Goal: Task Accomplishment & Management: Complete application form

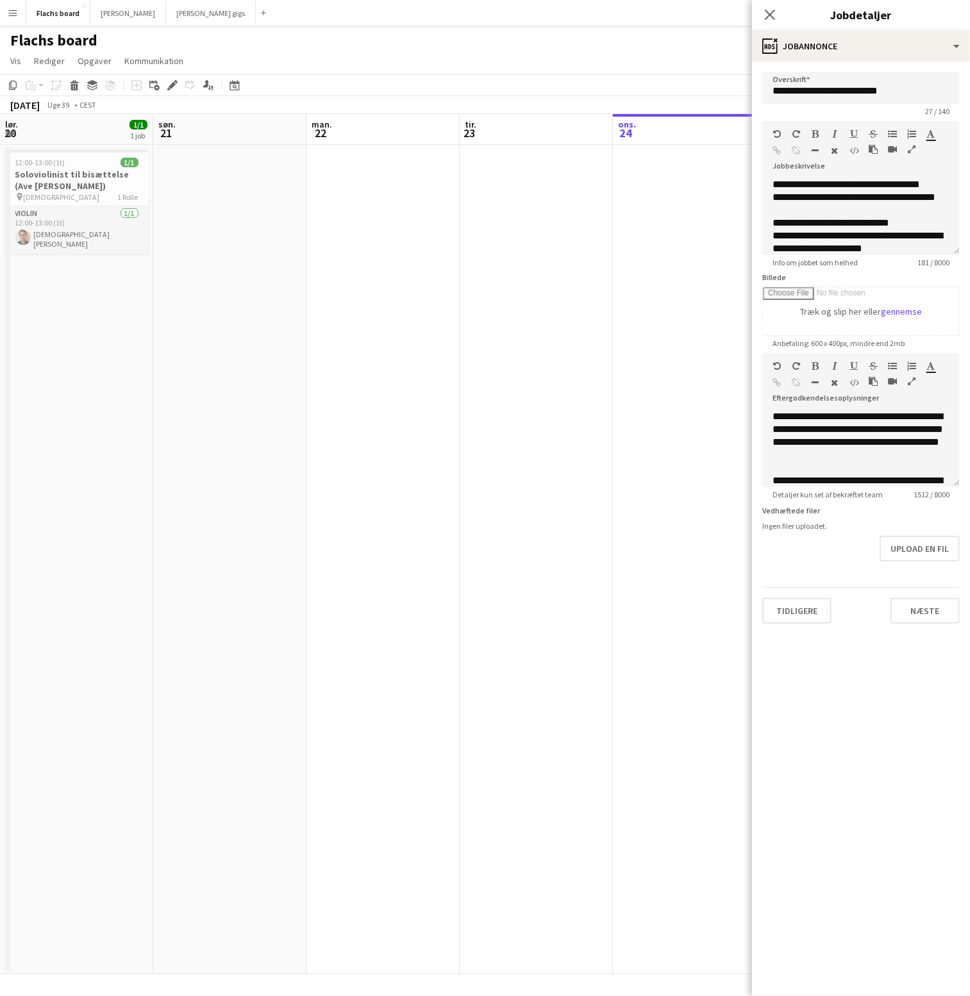
scroll to position [220, 0]
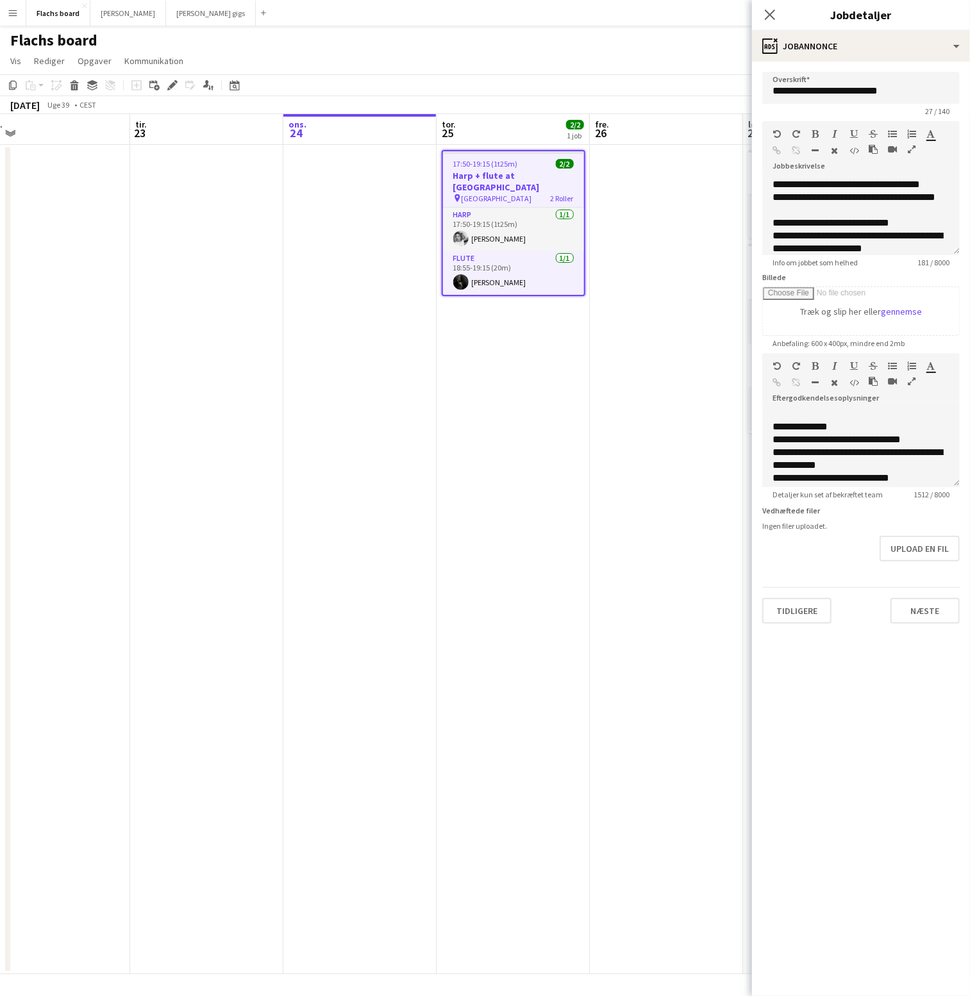
click at [9, 14] on app-icon "Menu" at bounding box center [13, 13] width 10 height 10
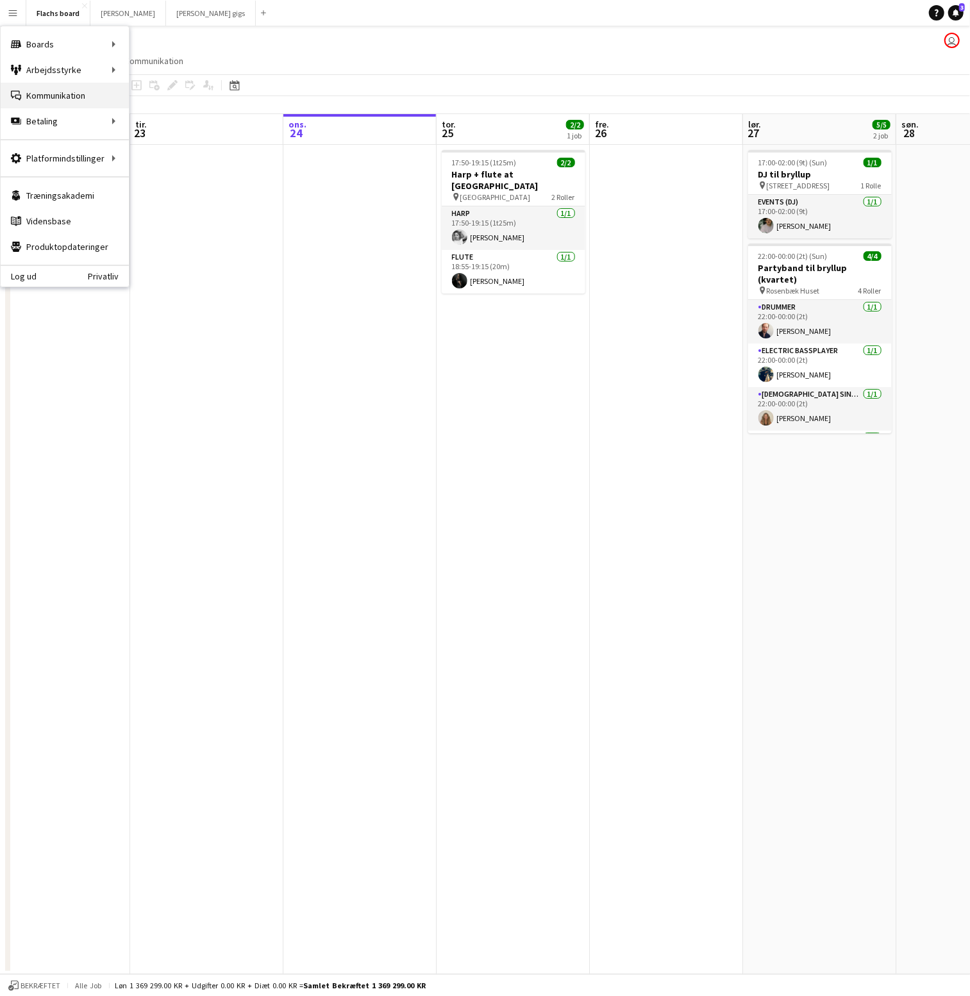
click at [40, 86] on link "Kommunikation Kommunikation" at bounding box center [65, 96] width 128 height 26
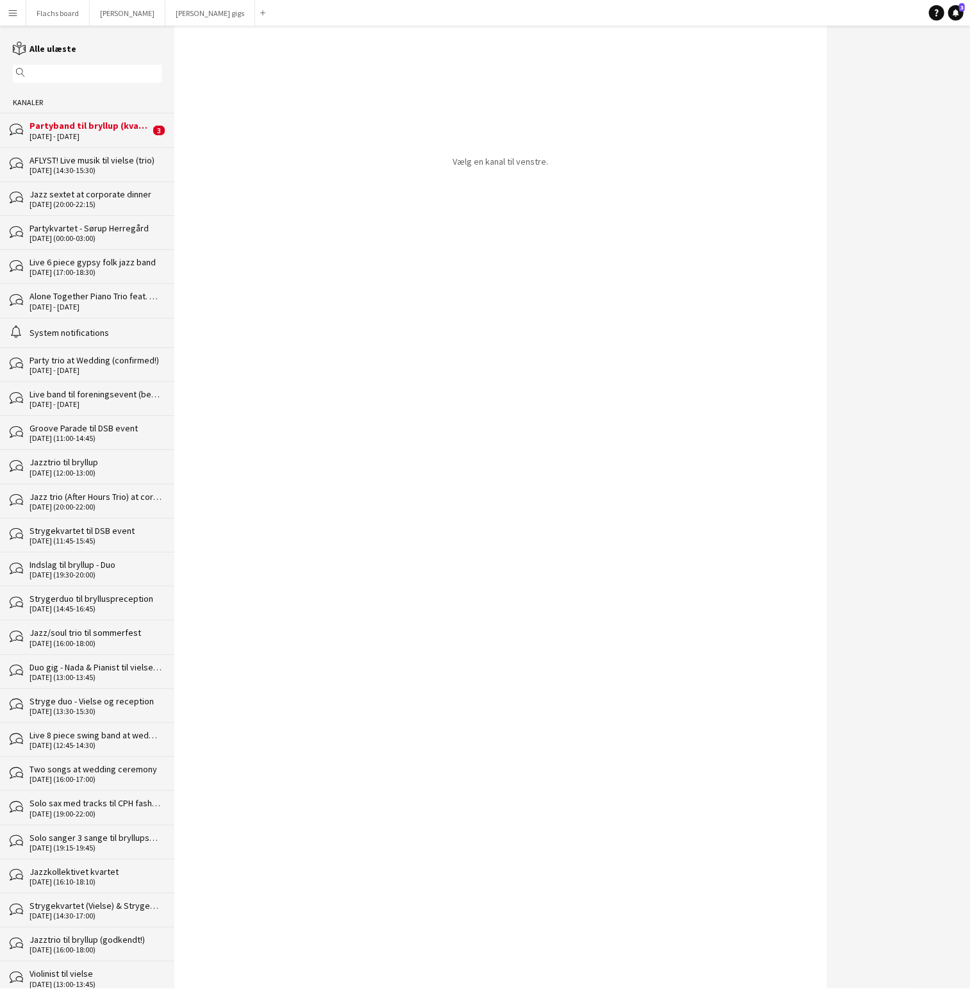
click at [71, 135] on div "[DATE] - [DATE]" at bounding box center [89, 136] width 120 height 9
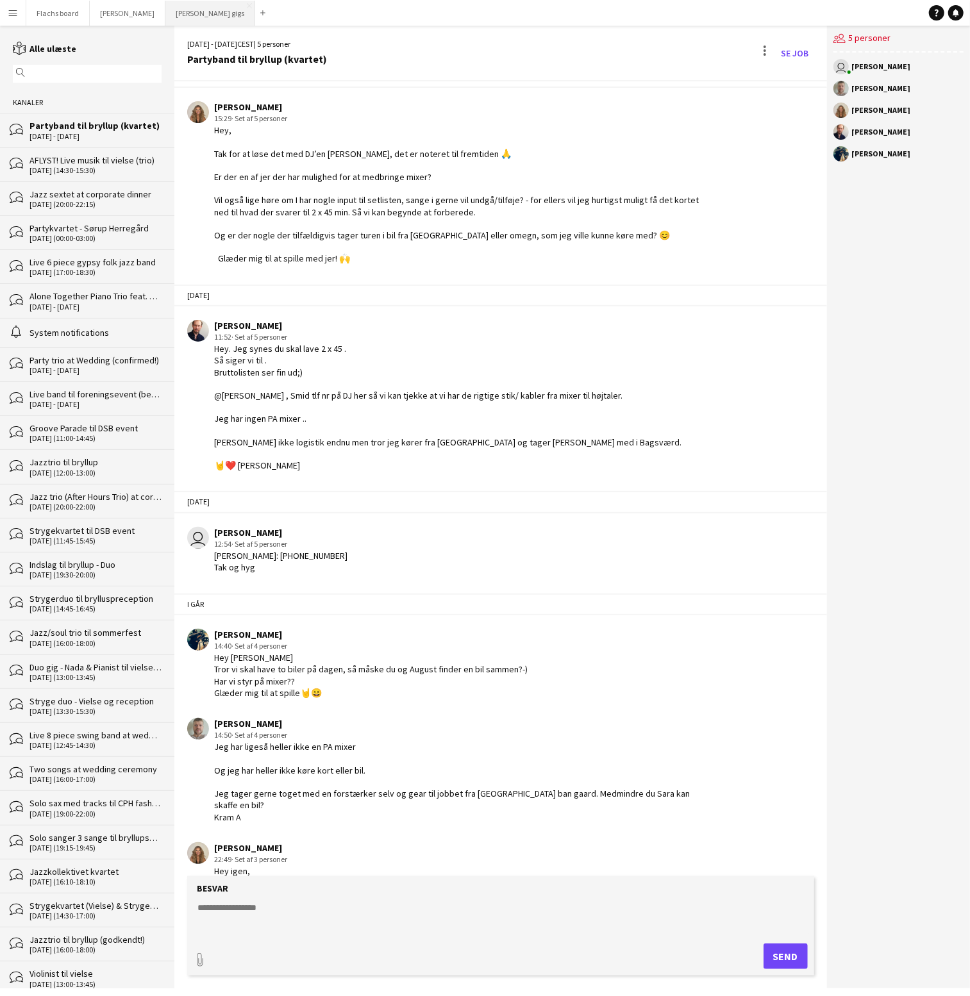
scroll to position [1286, 0]
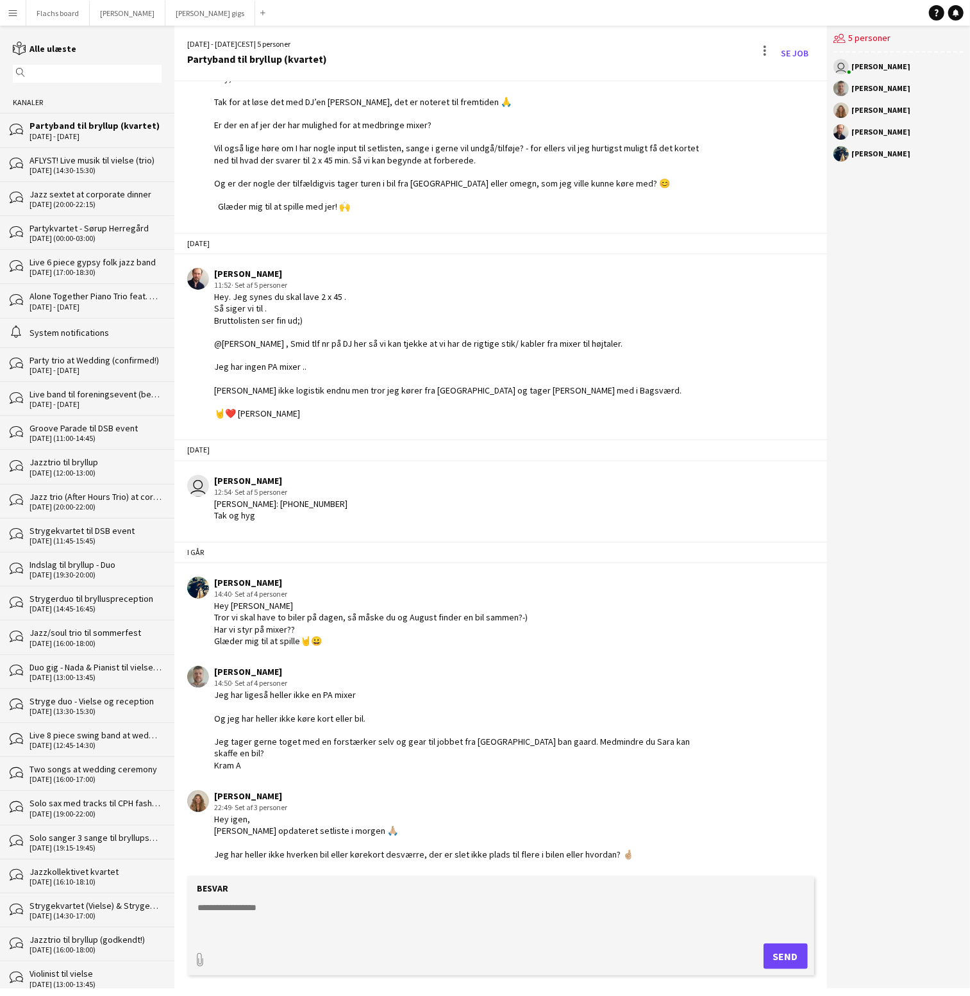
click at [53, 26] on app-channels-list "reading Alle ulæste magnifier Kanaler bubbles Partyband til bryllup (kvartet) […" at bounding box center [87, 507] width 174 height 963
click at [53, 22] on button "Flachs board Luk" at bounding box center [57, 13] width 63 height 25
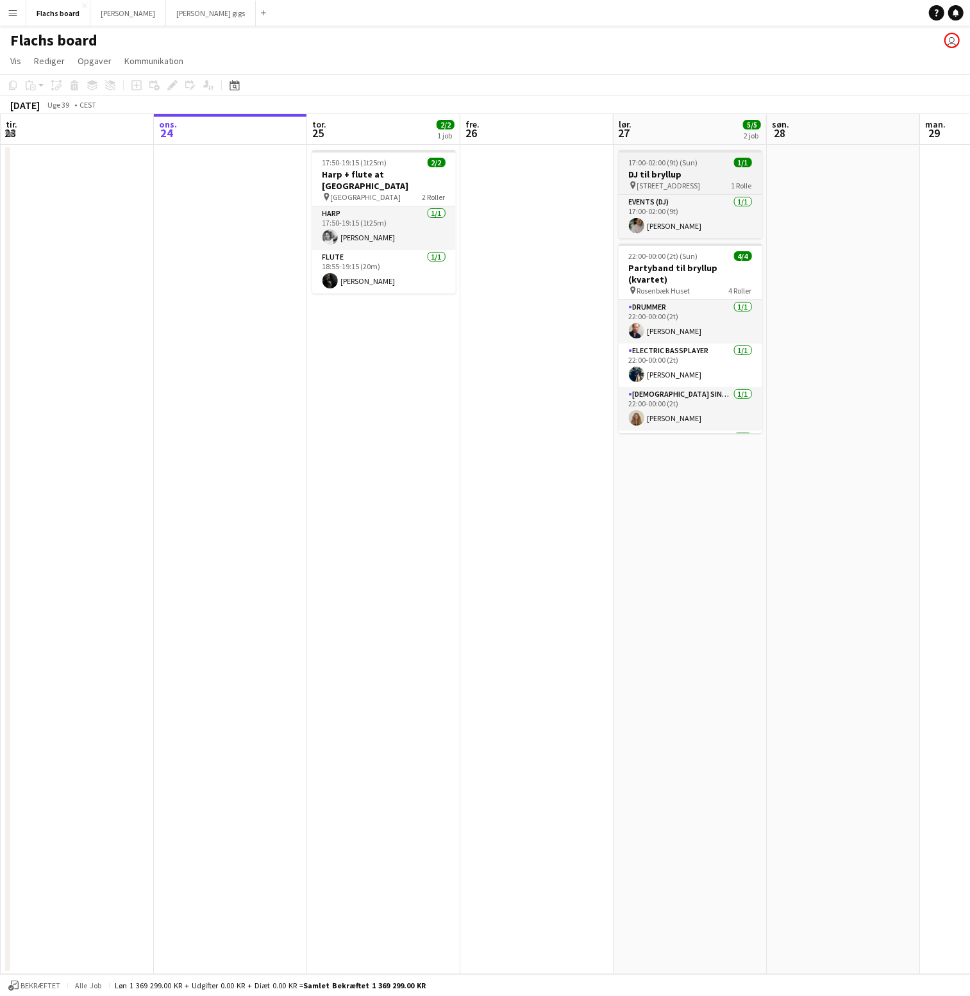
scroll to position [0, 306]
click at [681, 182] on span "[STREET_ADDRESS]" at bounding box center [667, 186] width 63 height 10
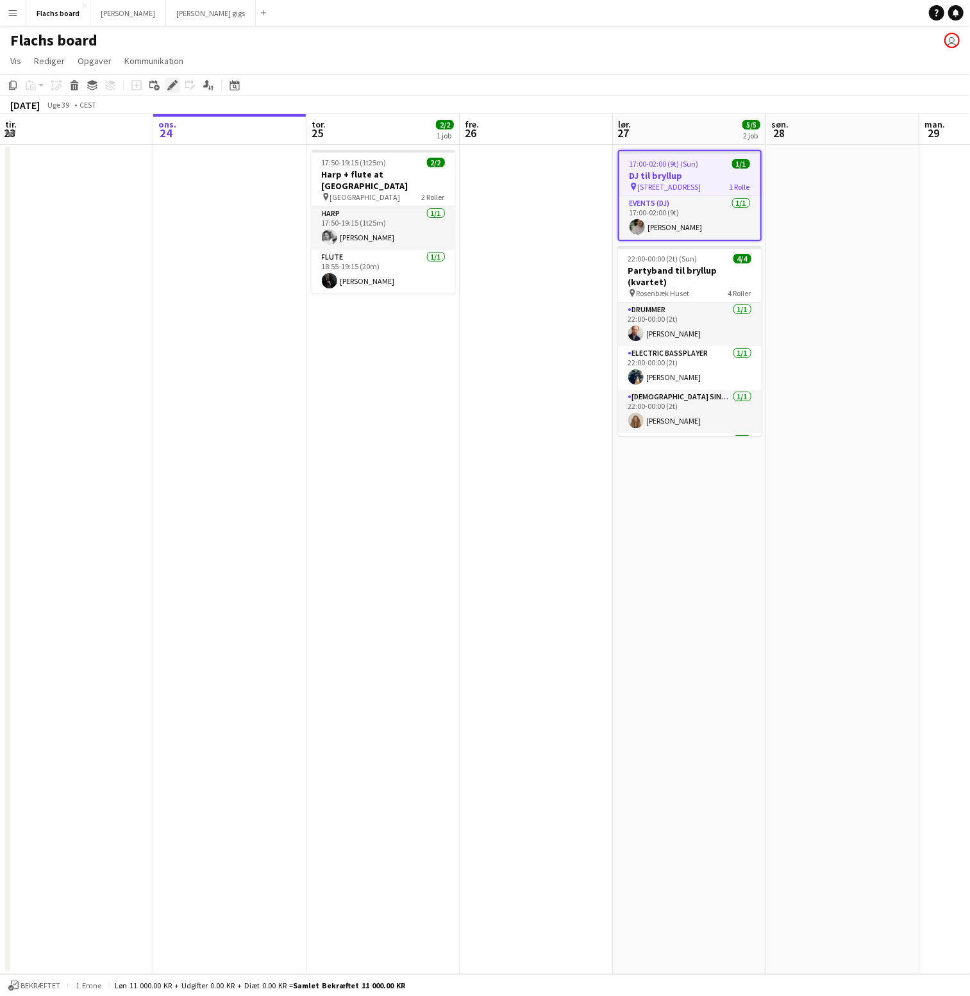
click at [171, 83] on icon "Rediger" at bounding box center [172, 85] width 10 height 10
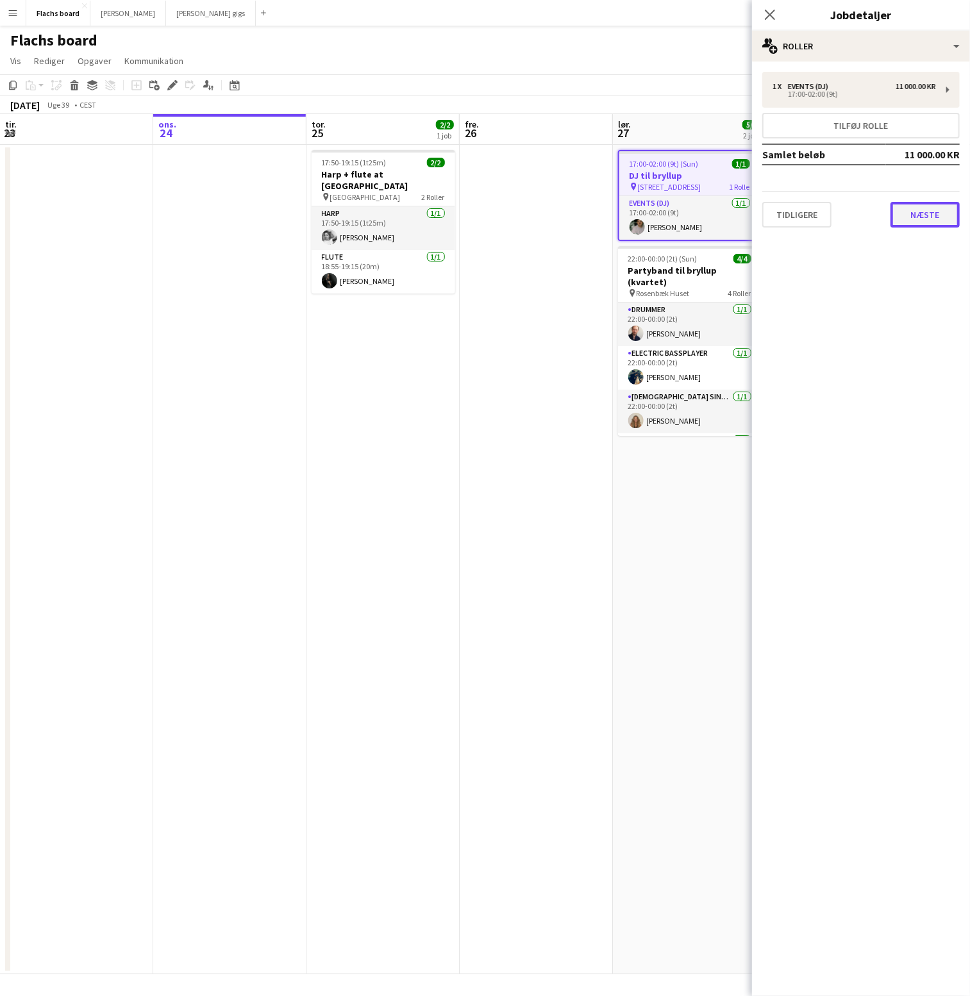
click at [936, 218] on button "Næste" at bounding box center [924, 215] width 69 height 26
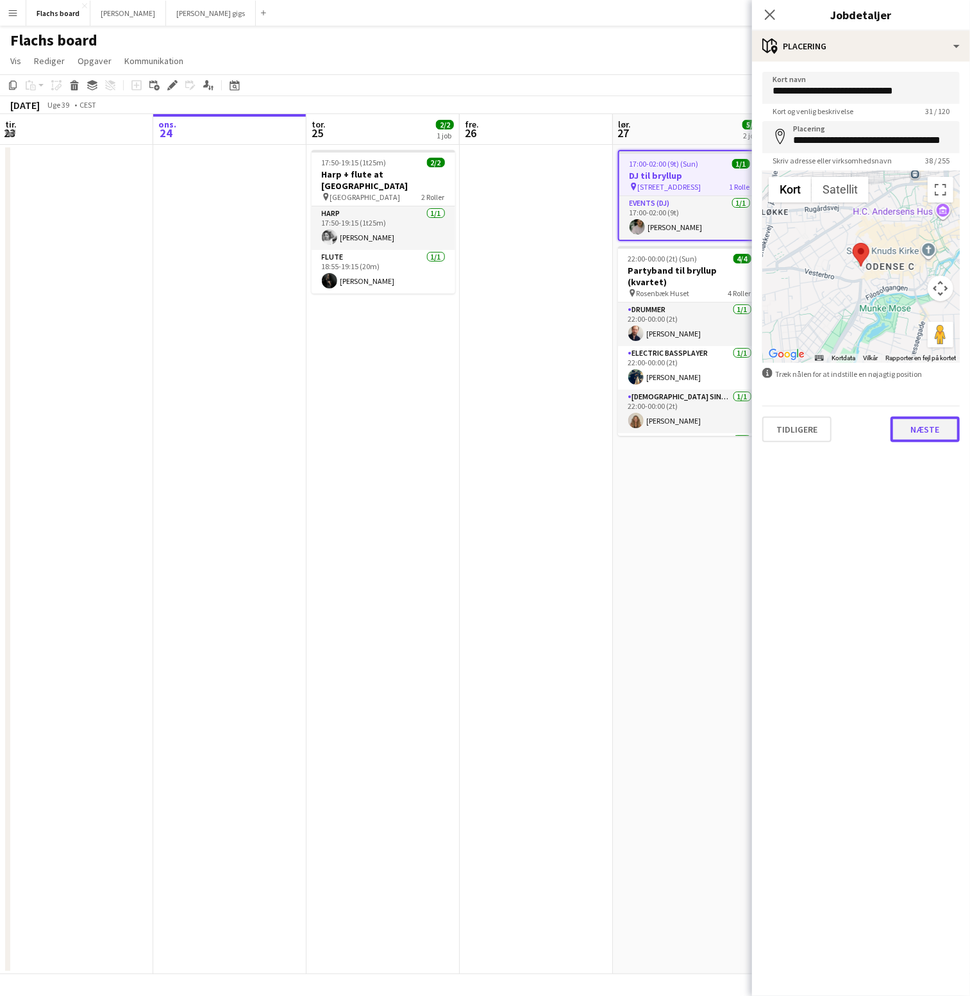
click at [934, 421] on button "Næste" at bounding box center [924, 430] width 69 height 26
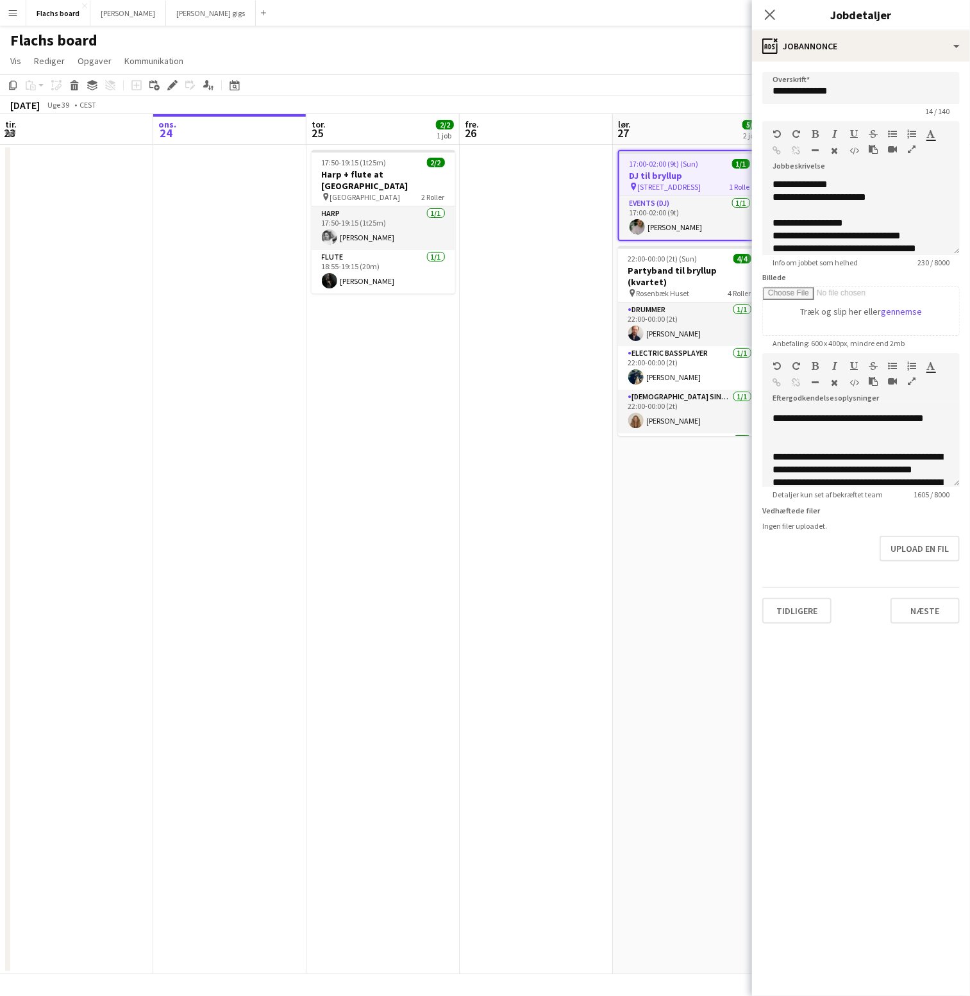
scroll to position [107, 0]
click at [918, 446] on div "**********" at bounding box center [860, 469] width 177 height 51
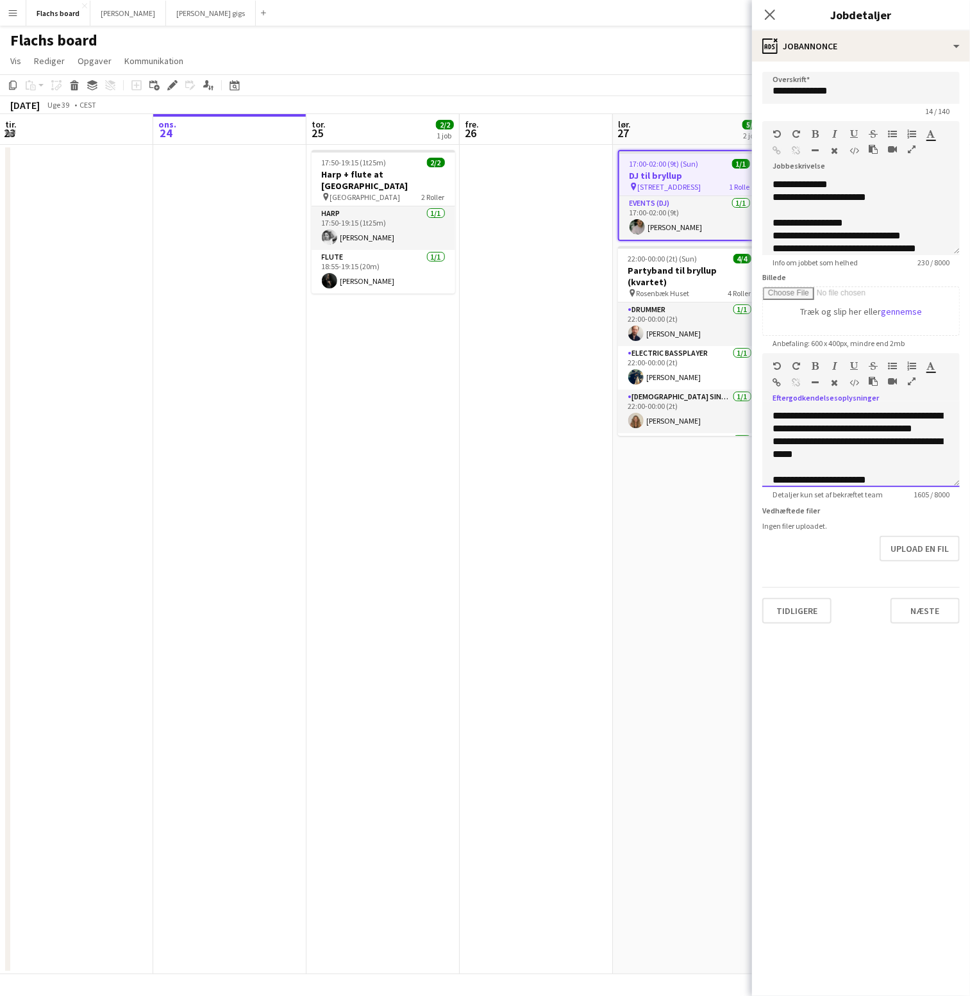
scroll to position [143, 0]
drag, startPoint x: 880, startPoint y: 454, endPoint x: 770, endPoint y: 443, distance: 110.1
click at [770, 443] on div "**********" at bounding box center [860, 448] width 197 height 77
drag, startPoint x: 841, startPoint y: 440, endPoint x: 830, endPoint y: 440, distance: 10.9
click at [830, 440] on div "**********" at bounding box center [860, 427] width 177 height 38
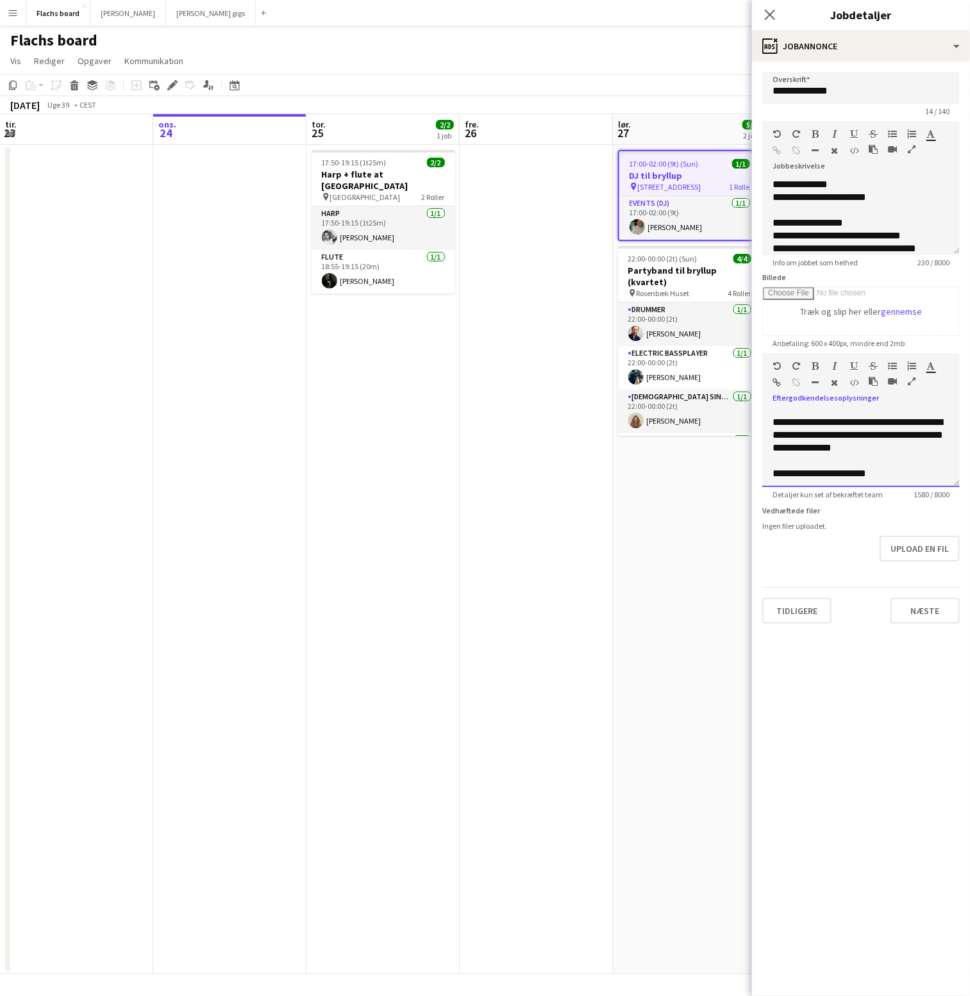
drag, startPoint x: 903, startPoint y: 443, endPoint x: 764, endPoint y: 416, distance: 141.8
click at [764, 416] on div "**********" at bounding box center [860, 448] width 197 height 77
click at [938, 616] on button "Næste" at bounding box center [924, 611] width 69 height 26
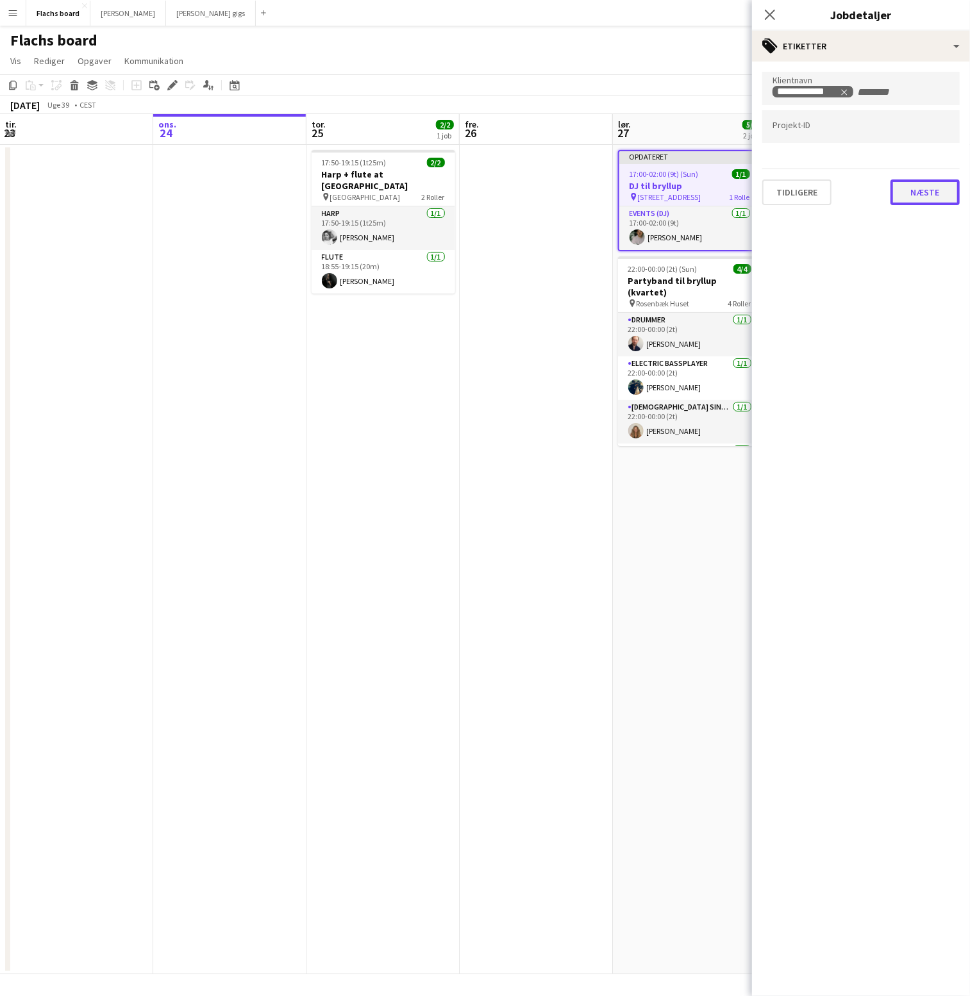
click at [918, 201] on button "Næste" at bounding box center [924, 192] width 69 height 26
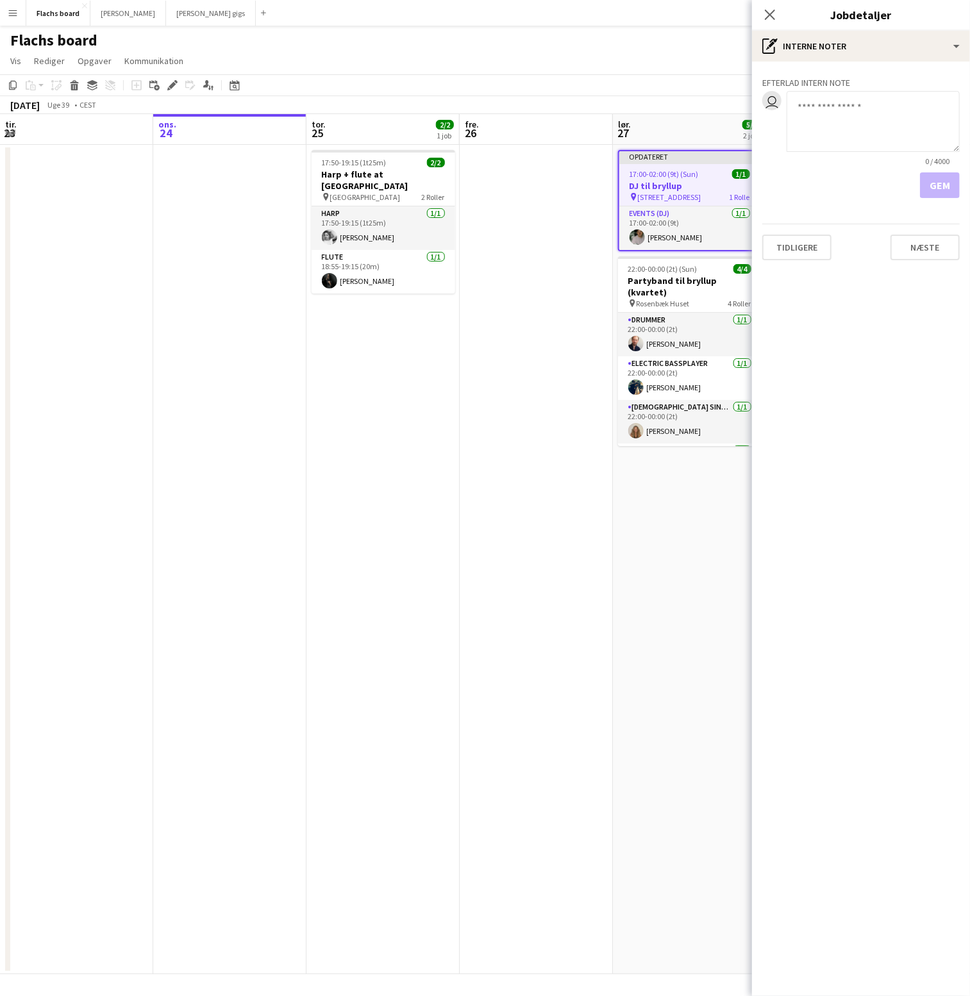
click at [936, 223] on div "Efterlad intern note user 0 / 4000 Gem Tidligere [GEOGRAPHIC_DATA]" at bounding box center [861, 166] width 218 height 209
click at [936, 240] on button "Næste" at bounding box center [924, 248] width 69 height 26
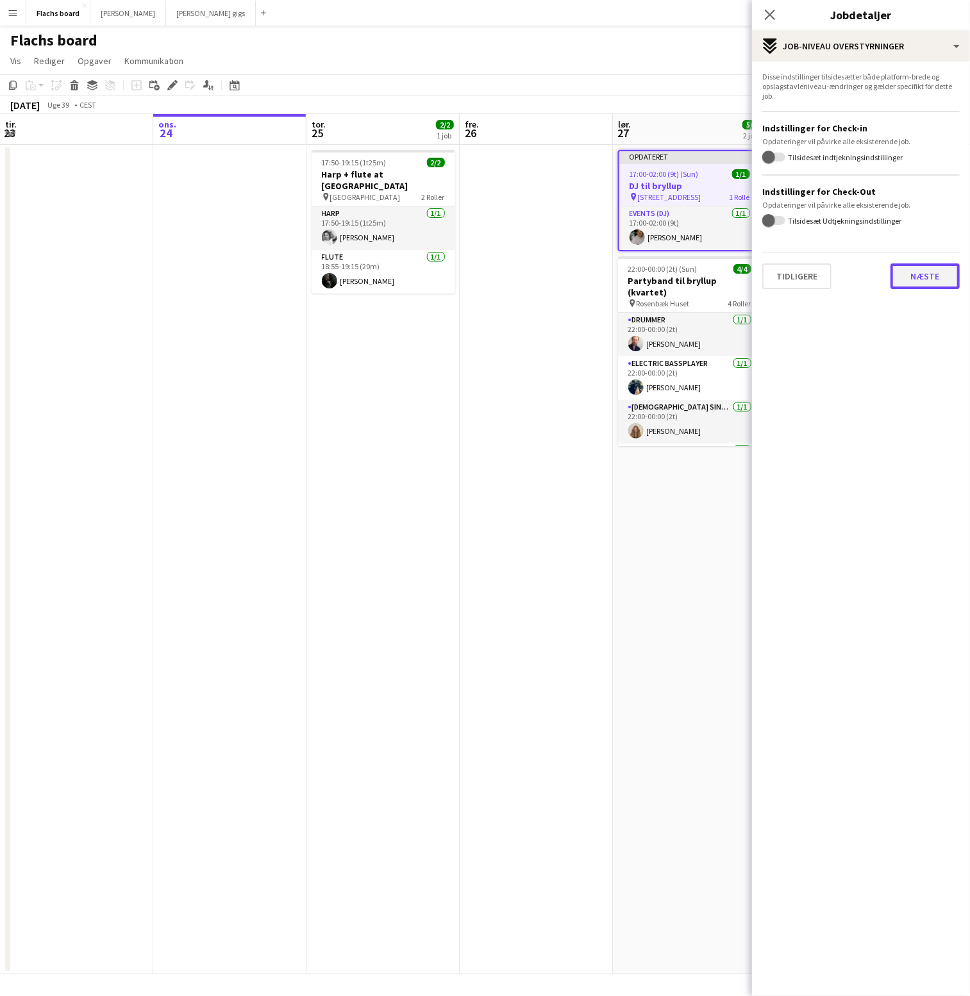
click at [936, 281] on button "Næste" at bounding box center [924, 276] width 69 height 26
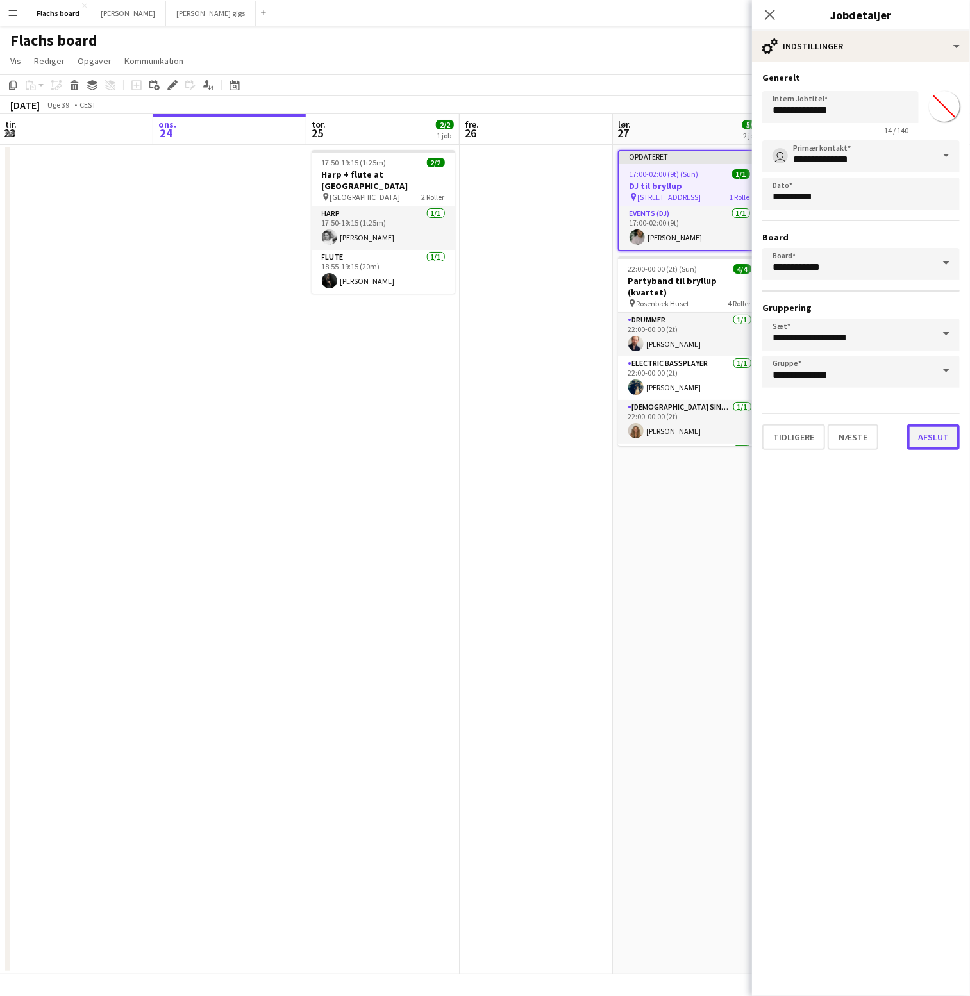
click at [931, 440] on button "Afslut" at bounding box center [933, 437] width 53 height 26
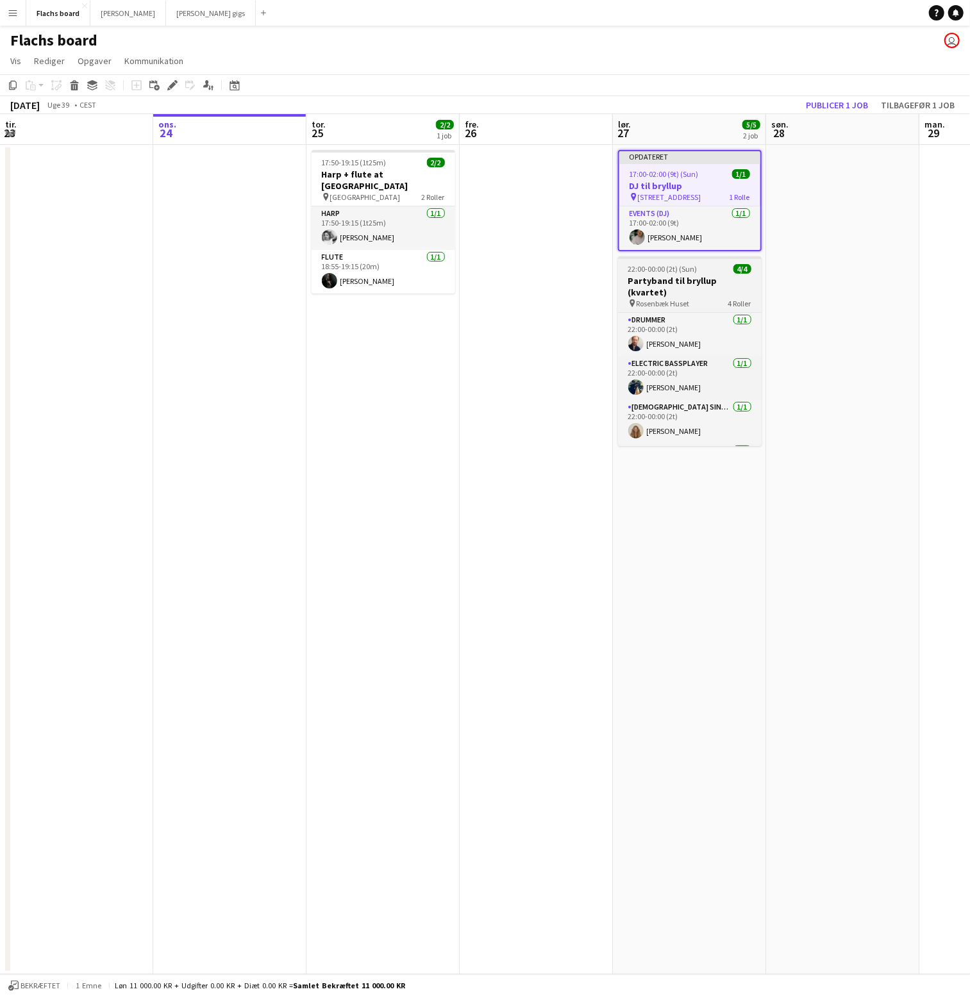
click at [709, 280] on h3 "Partyband til bryllup (kvartet)" at bounding box center [690, 286] width 144 height 23
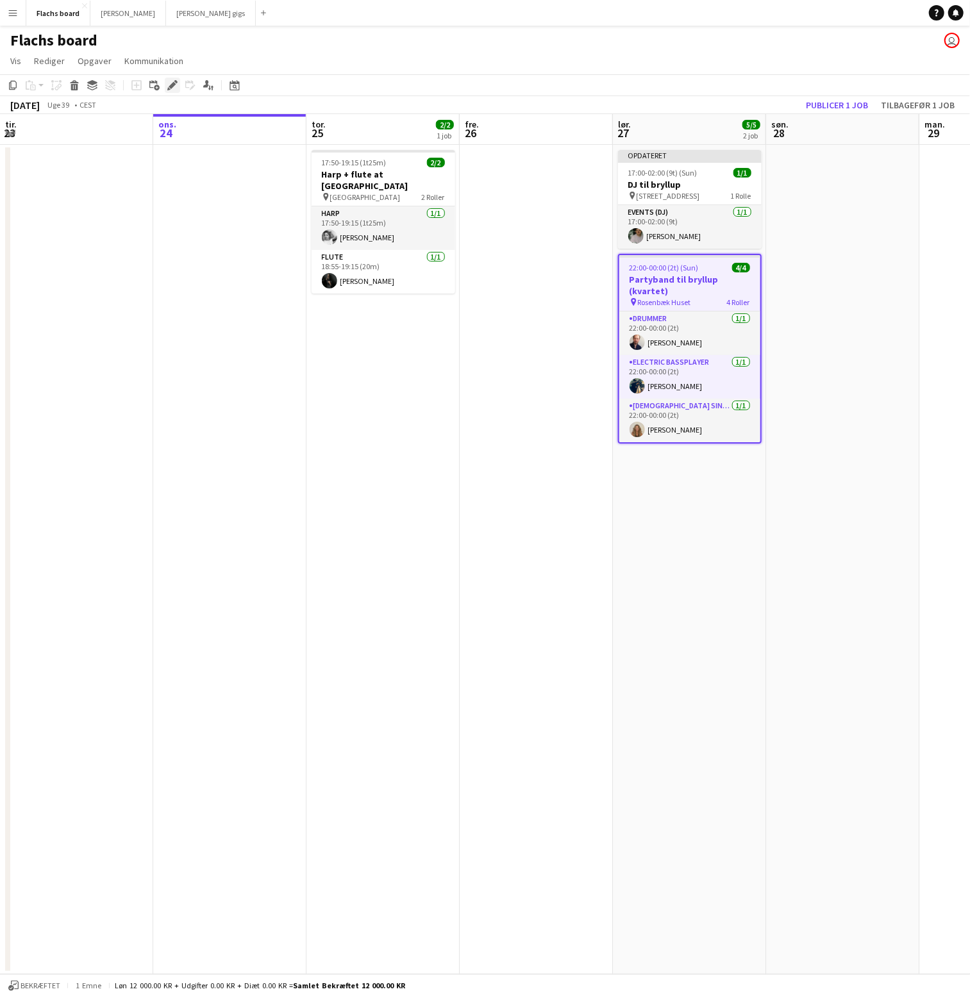
click at [170, 88] on icon at bounding box center [172, 85] width 7 height 7
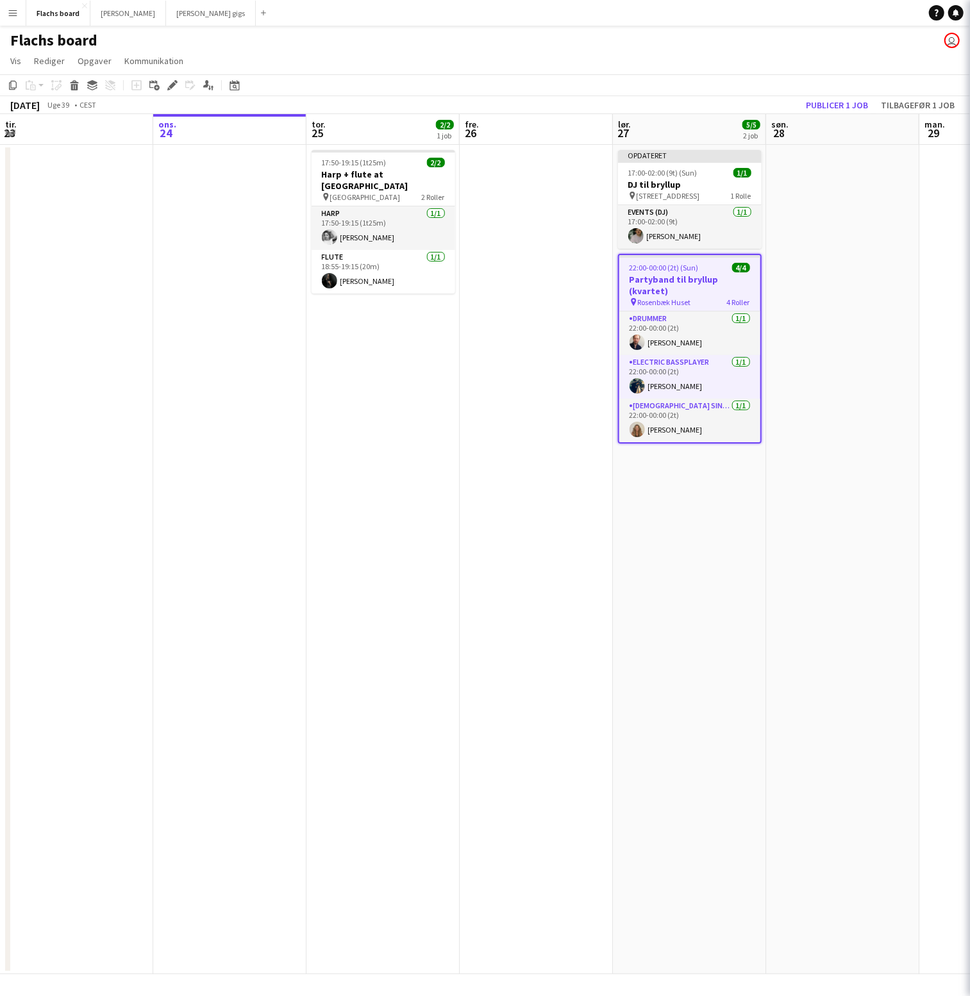
type input "**********"
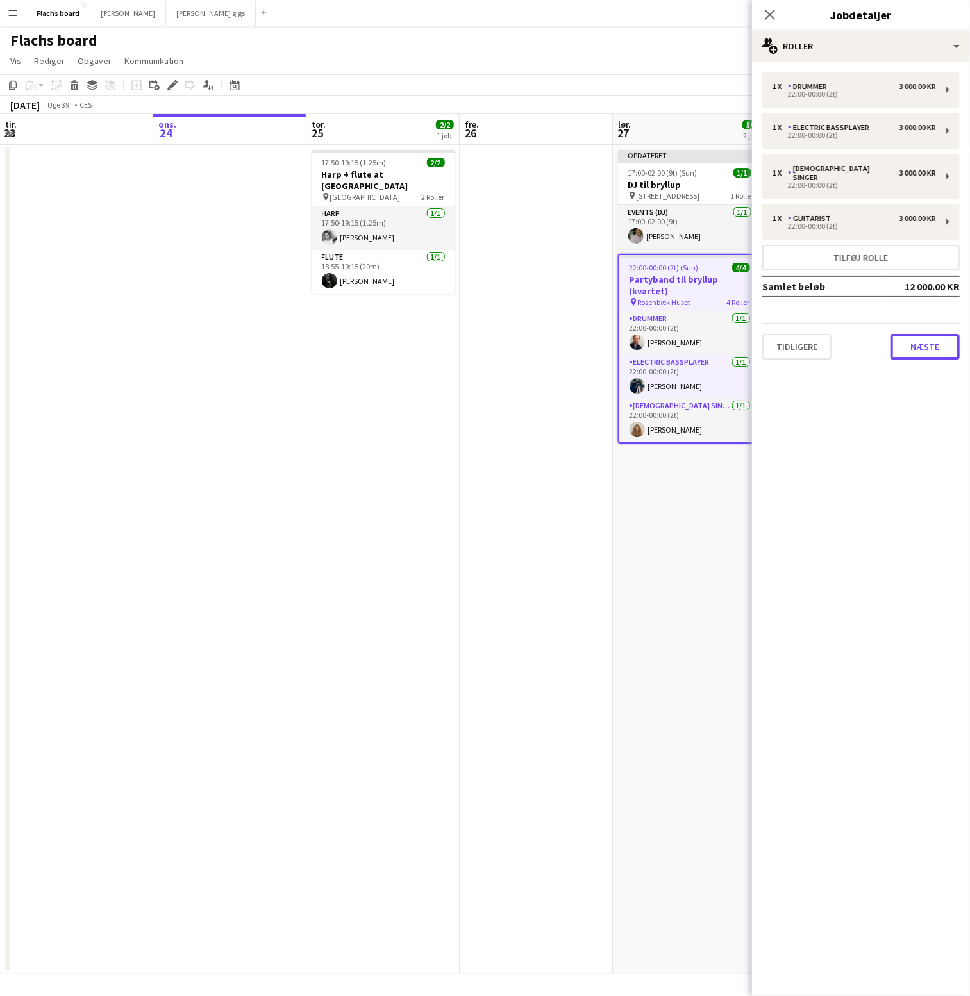
click at [904, 334] on button "Næste" at bounding box center [924, 347] width 69 height 26
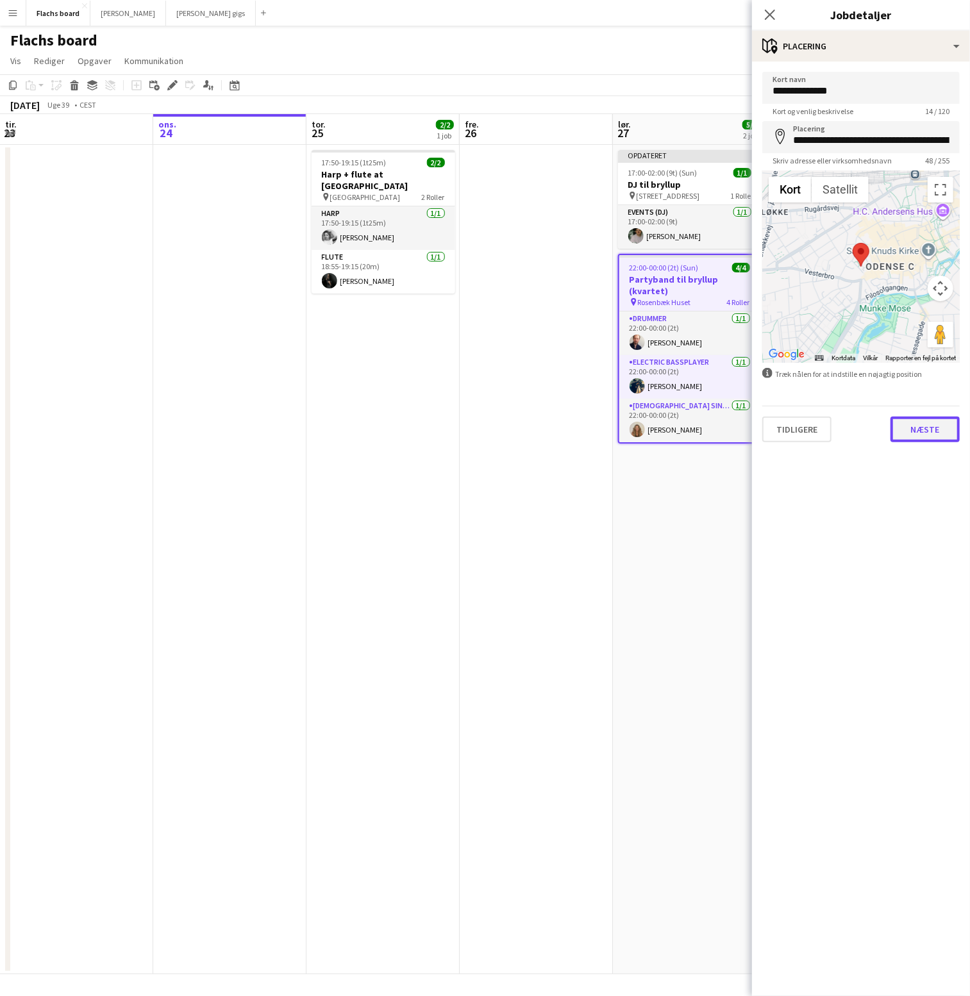
click at [908, 423] on button "Næste" at bounding box center [924, 430] width 69 height 26
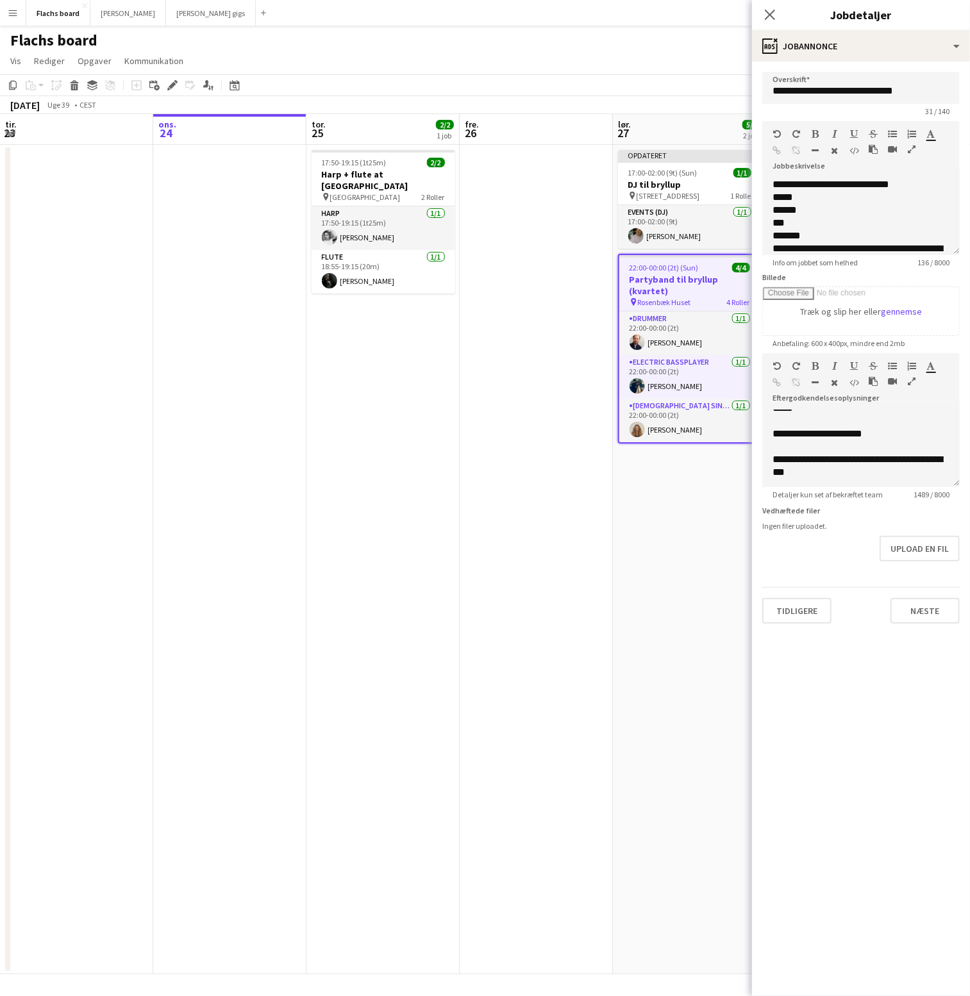
scroll to position [194, 0]
click at [909, 426] on div "**********" at bounding box center [860, 427] width 177 height 13
drag, startPoint x: 837, startPoint y: 468, endPoint x: 770, endPoint y: 452, distance: 69.2
click at [769, 452] on div "**********" at bounding box center [860, 448] width 197 height 77
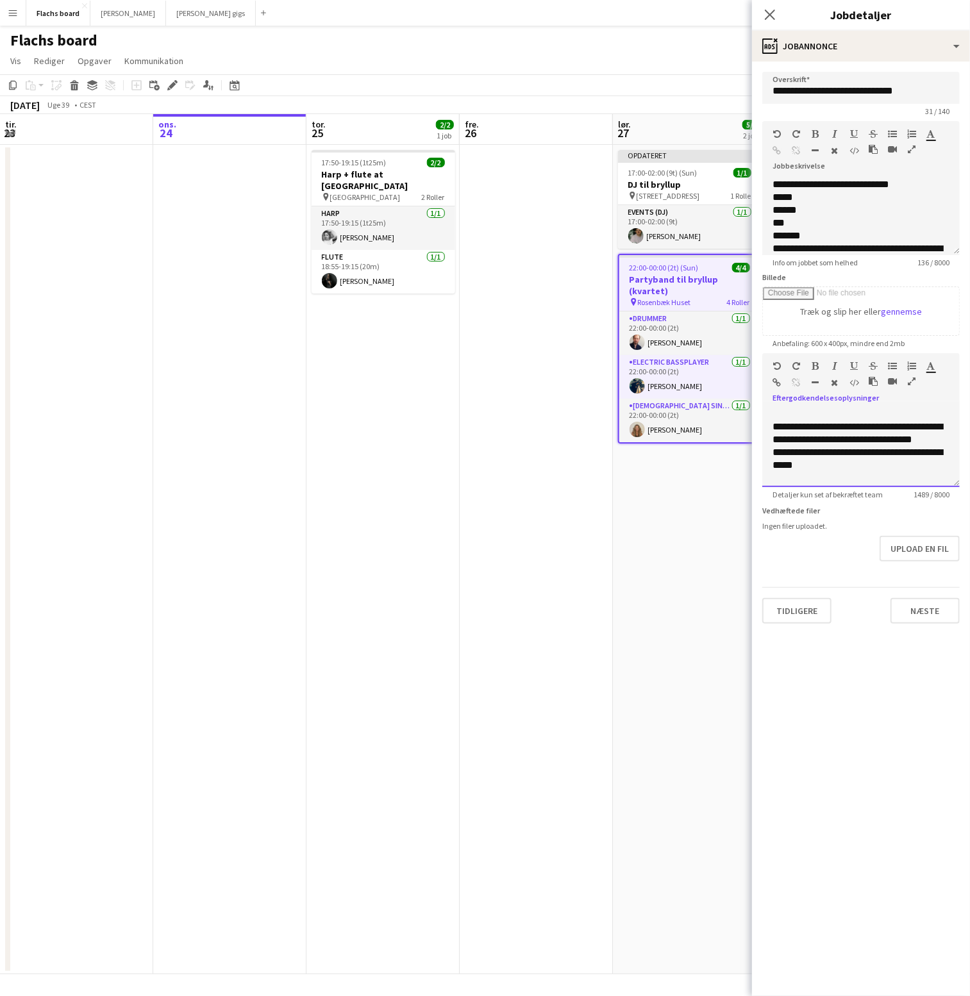
paste div
click at [806, 427] on div at bounding box center [860, 428] width 177 height 13
click at [921, 598] on button "Næste" at bounding box center [924, 611] width 69 height 26
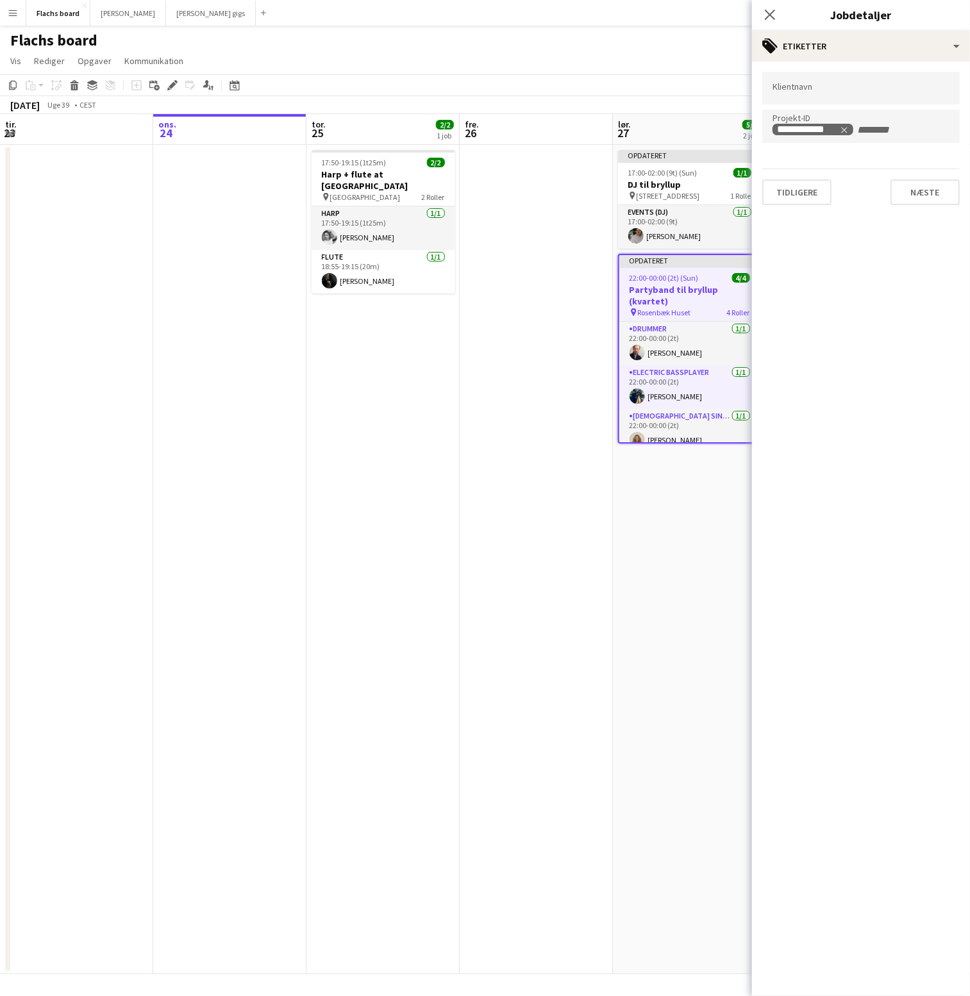
click at [925, 604] on mat-expansion-panel "**********" at bounding box center [861, 529] width 218 height 934
click at [932, 164] on form "**********" at bounding box center [861, 138] width 218 height 133
click at [933, 198] on button "Næste" at bounding box center [924, 192] width 69 height 26
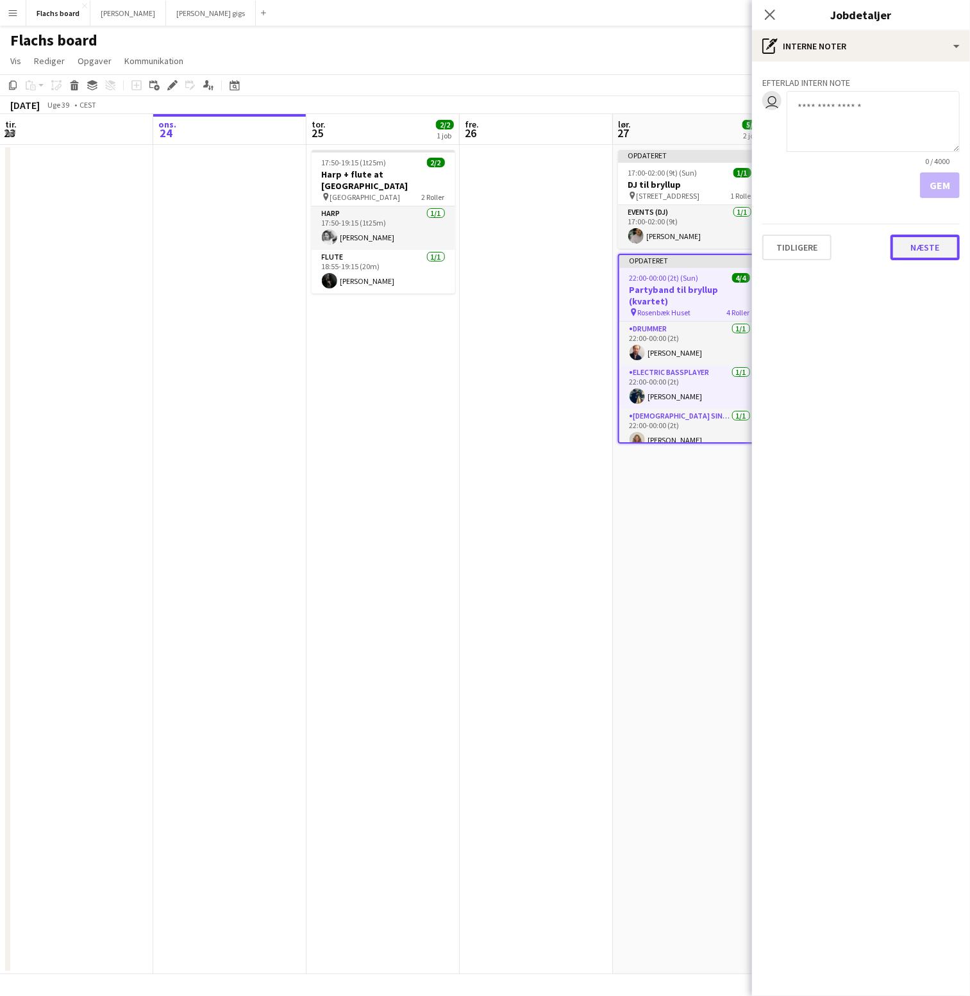
click at [932, 247] on button "Næste" at bounding box center [924, 248] width 69 height 26
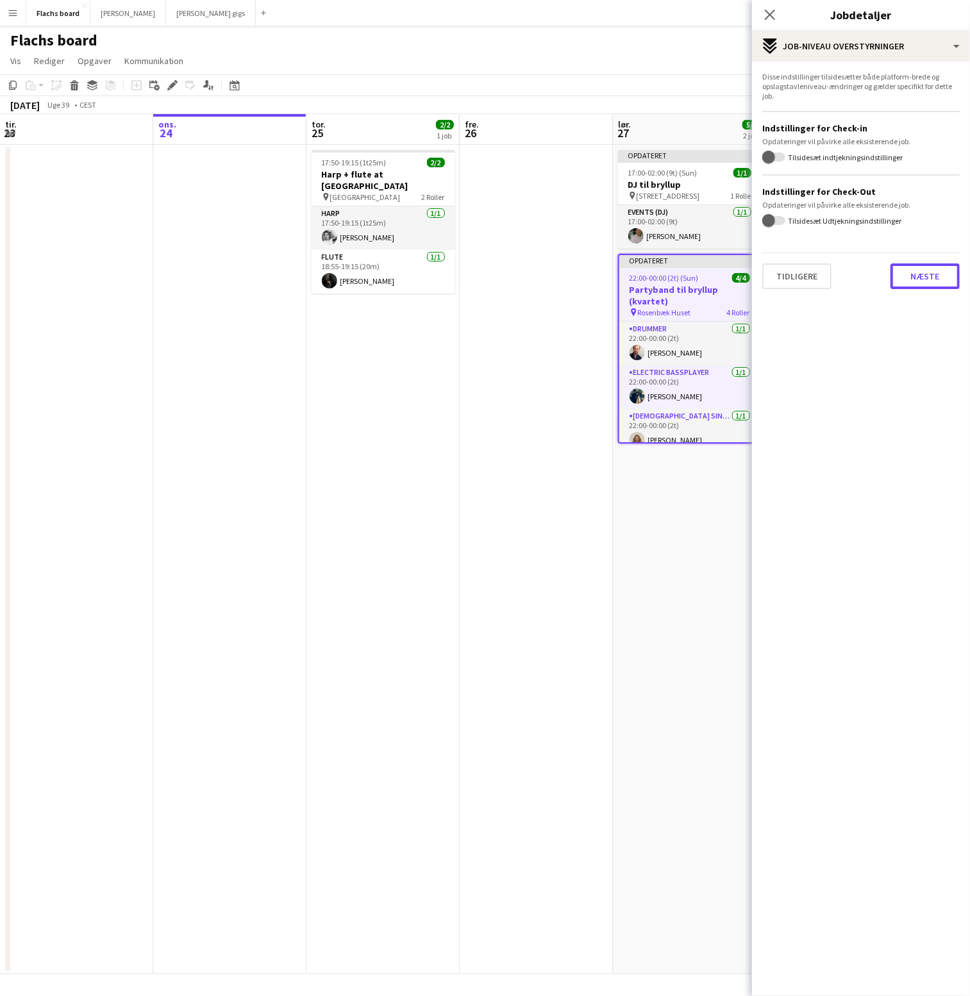
click at [936, 276] on button "Næste" at bounding box center [924, 276] width 69 height 26
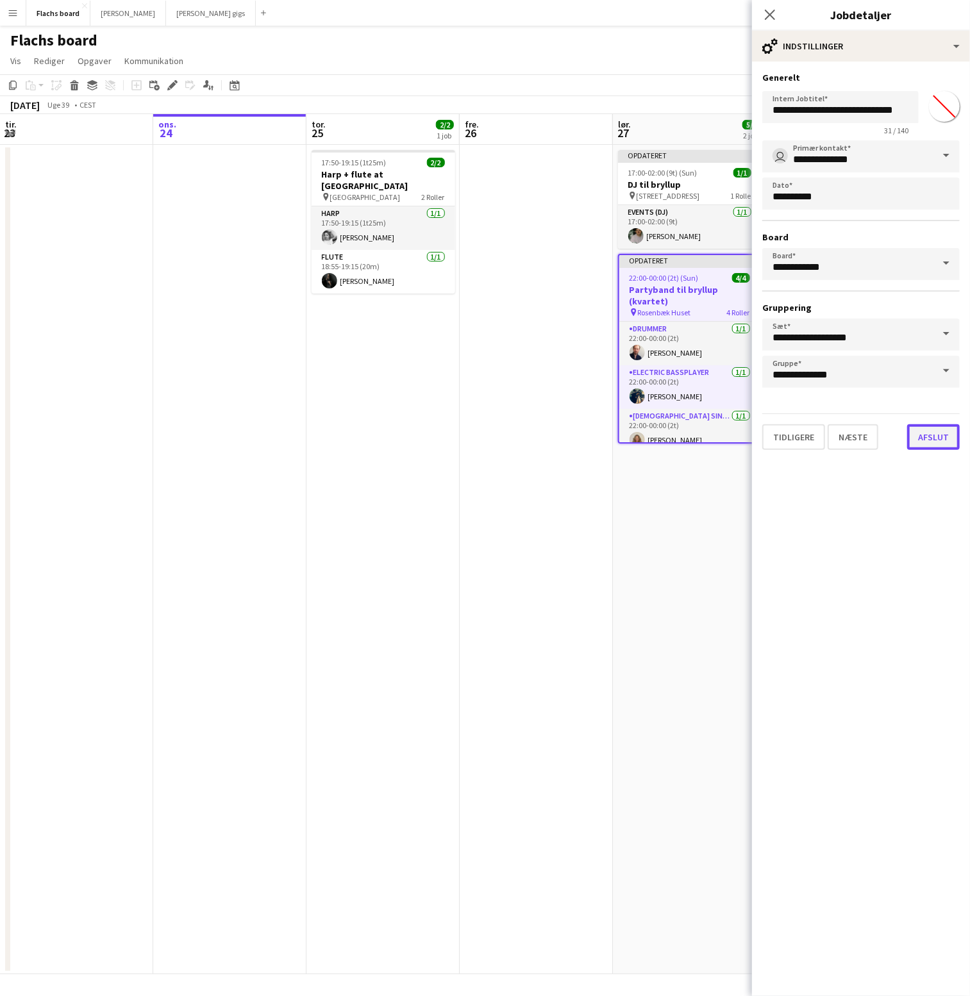
click at [937, 425] on button "Afslut" at bounding box center [933, 437] width 53 height 26
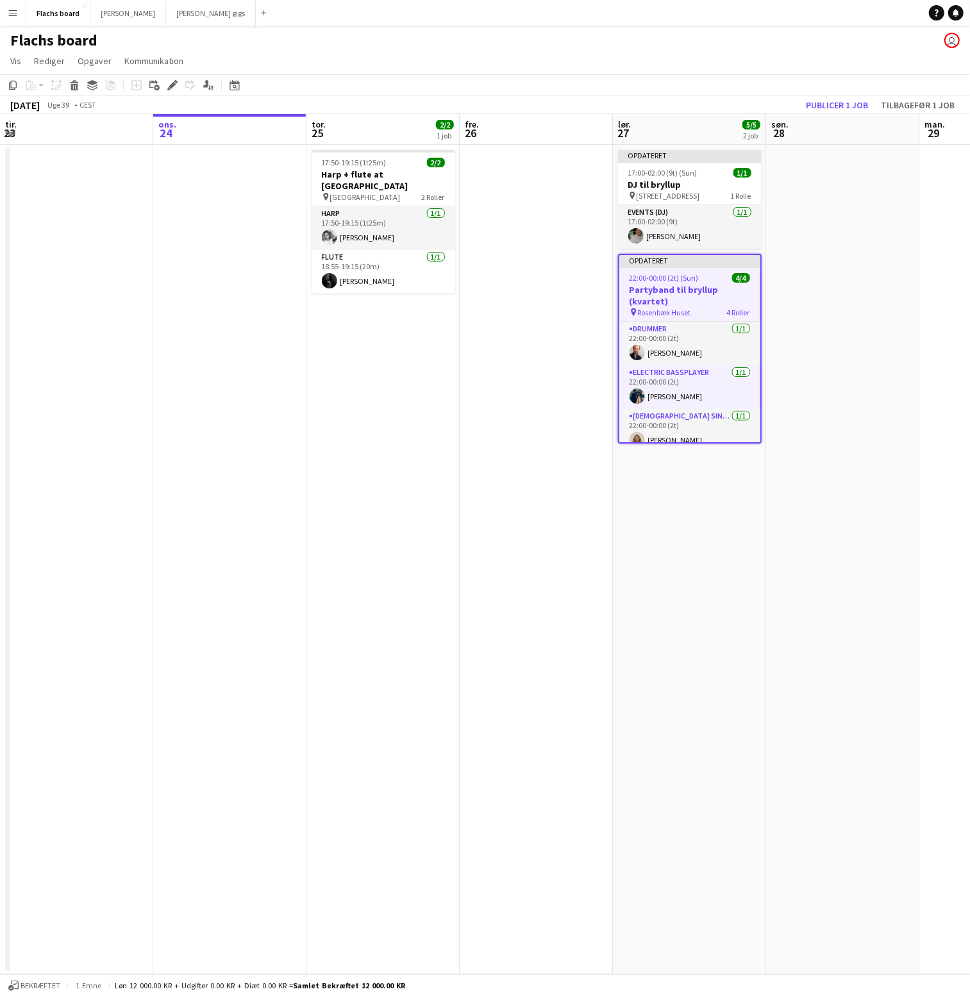
click at [843, 211] on app-date-cell at bounding box center [842, 559] width 153 height 829
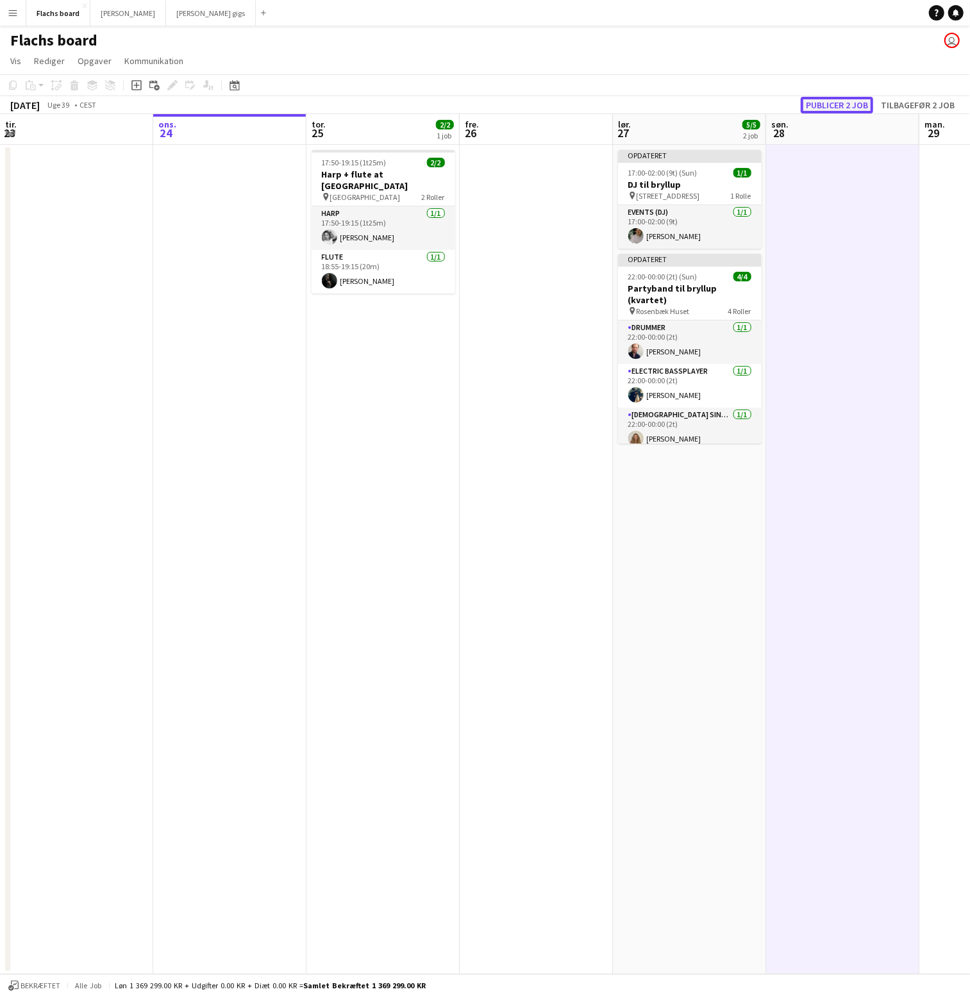
click at [834, 104] on button "Publicer 2 job" at bounding box center [836, 105] width 72 height 17
